Goal: Task Accomplishment & Management: Manage account settings

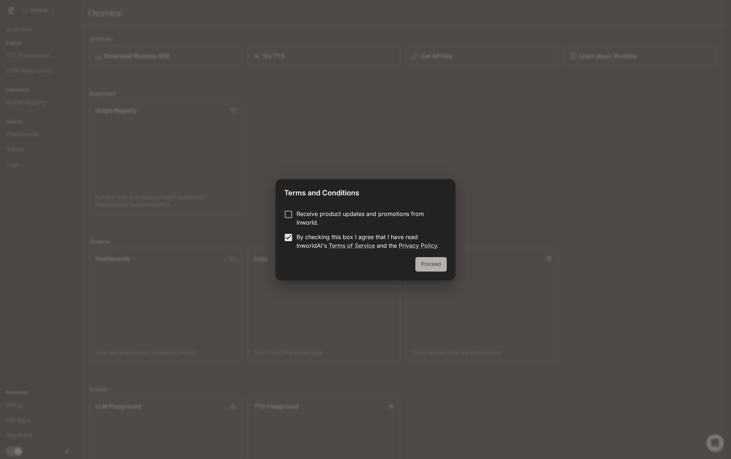
click at [435, 265] on button "Proceed" at bounding box center [431, 264] width 31 height 14
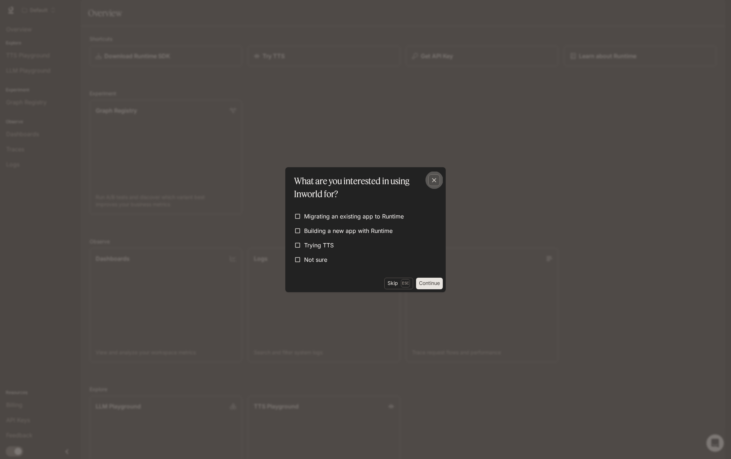
click at [438, 180] on div "button" at bounding box center [435, 181] width 12 height 12
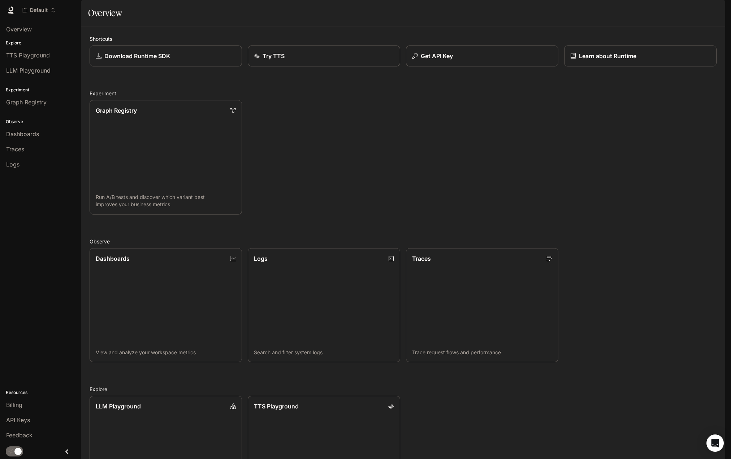
click at [715, 8] on icon "button" at bounding box center [716, 10] width 4 height 4
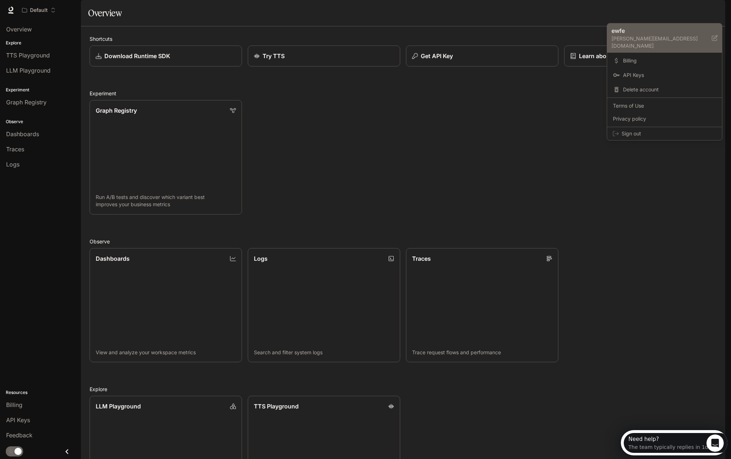
drag, startPoint x: 685, startPoint y: 39, endPoint x: 618, endPoint y: 38, distance: 66.9
click at [618, 38] on p "[PERSON_NAME][EMAIL_ADDRESS][DOMAIN_NAME]" at bounding box center [662, 42] width 100 height 14
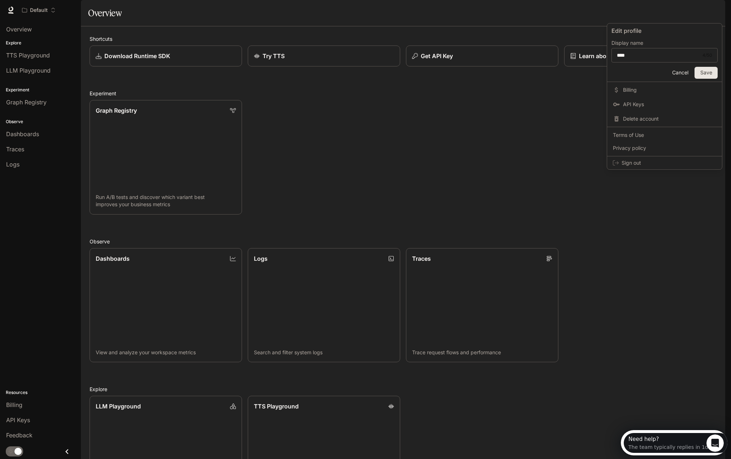
click at [554, 133] on div at bounding box center [365, 229] width 731 height 459
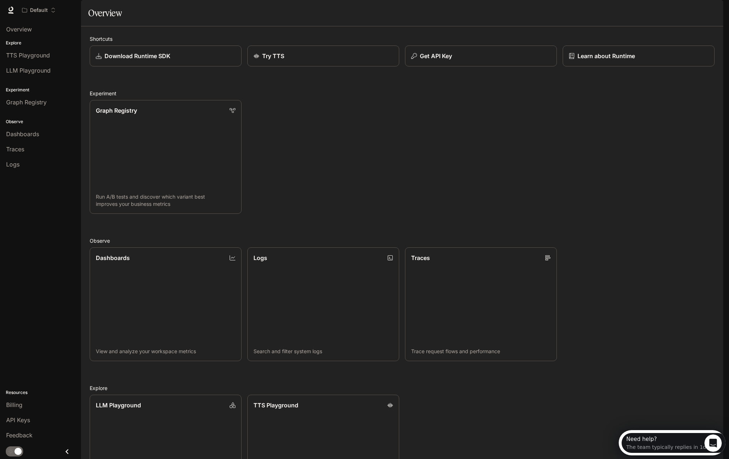
click at [714, 4] on button "button" at bounding box center [712, 10] width 14 height 14
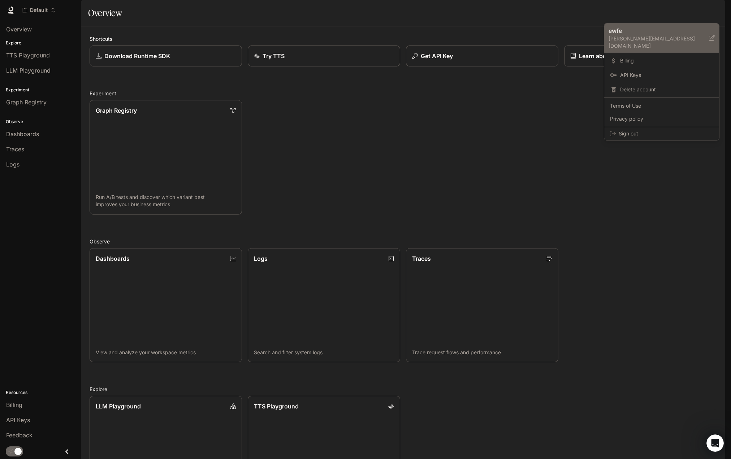
drag, startPoint x: 609, startPoint y: 38, endPoint x: 687, endPoint y: 40, distance: 77.7
click at [687, 40] on p "[PERSON_NAME][EMAIL_ADDRESS][DOMAIN_NAME]" at bounding box center [659, 42] width 100 height 14
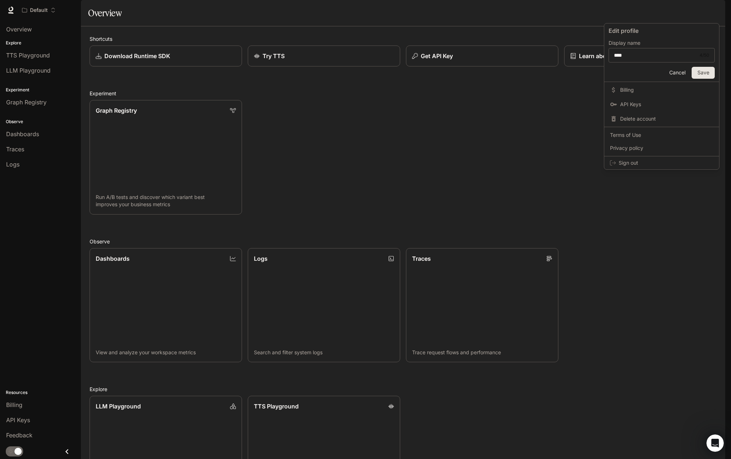
click at [578, 133] on div at bounding box center [365, 229] width 731 height 459
click at [713, 10] on icon "button" at bounding box center [716, 10] width 6 height 6
click at [659, 57] on span "Billing" at bounding box center [669, 60] width 93 height 7
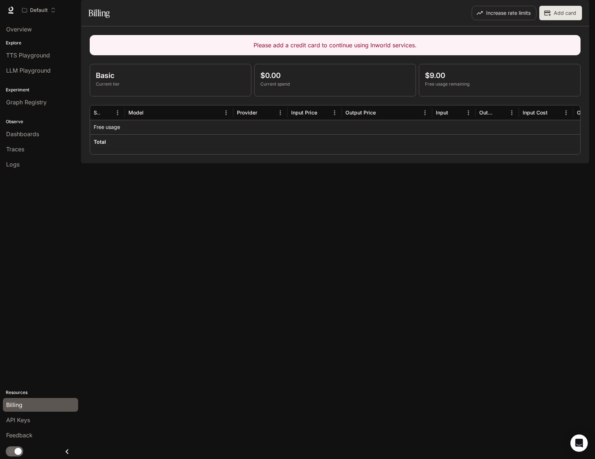
click at [454, 163] on div "Please add a credit card to continue using Inworld services. Basic Current tier…" at bounding box center [335, 94] width 508 height 137
drag, startPoint x: 253, startPoint y: 64, endPoint x: 444, endPoint y: 65, distance: 190.8
click at [444, 50] on p "Please add a credit card to continue using Inworld services." at bounding box center [334, 45] width 479 height 9
copy p "Please add a credit card to continue using Inworld services."
click at [361, 163] on div "Please add a credit card to continue using Inworld services. Basic Current tier…" at bounding box center [335, 94] width 508 height 137
